Goal: Task Accomplishment & Management: Manage account settings

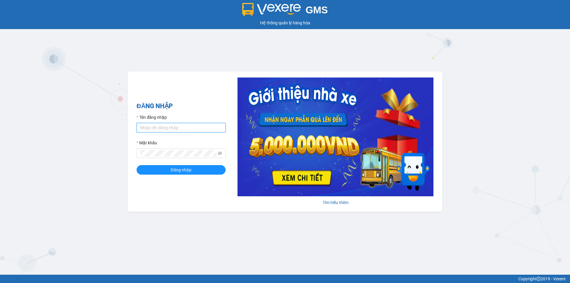
click at [164, 128] on input "Tên đăng nhập" at bounding box center [181, 127] width 89 height 9
type input "baotran.namhailimo"
click at [218, 153] on icon "eye-invisible" at bounding box center [220, 153] width 4 height 4
click at [218, 153] on icon "eye" at bounding box center [220, 153] width 4 height 3
click at [191, 171] on button "Đăng nhập" at bounding box center [181, 169] width 89 height 9
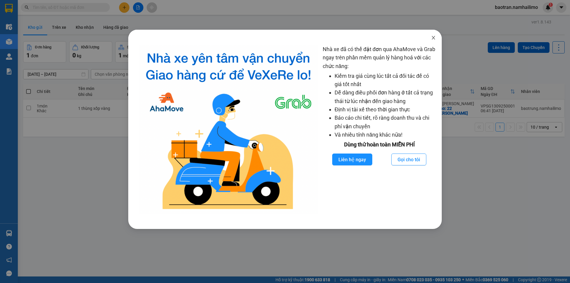
click at [436, 38] on span "Close" at bounding box center [433, 38] width 17 height 17
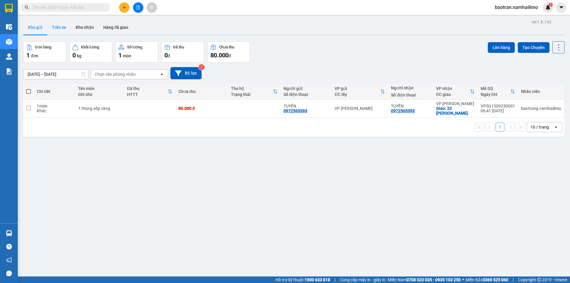
click at [65, 28] on button "Trên xe" at bounding box center [59, 27] width 24 height 14
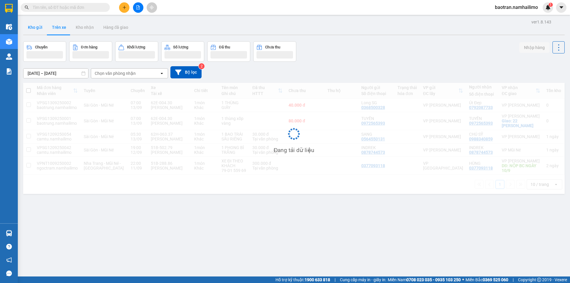
click at [38, 28] on button "Kho gửi" at bounding box center [35, 27] width 24 height 14
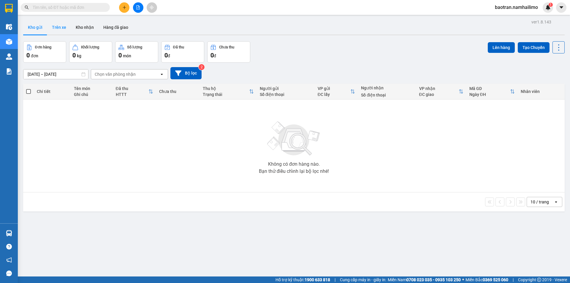
click at [58, 20] on button "Trên xe" at bounding box center [59, 27] width 24 height 14
